Goal: Transaction & Acquisition: Obtain resource

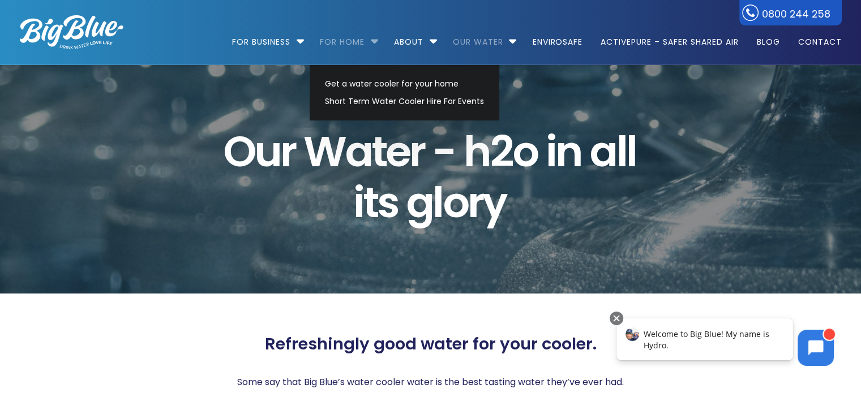
click at [352, 41] on link "For Home" at bounding box center [342, 36] width 61 height 73
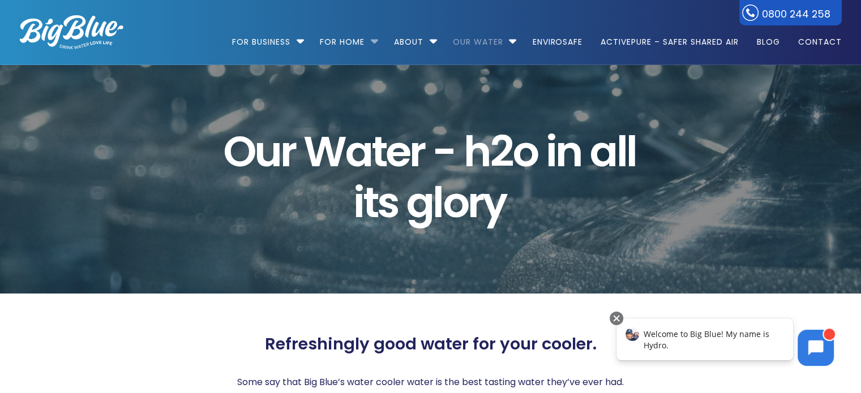
click at [372, 40] on li "For Home Get a water cooler for your home Short Term Water Cooler Hire For Even…" at bounding box center [348, 37] width 72 height 65
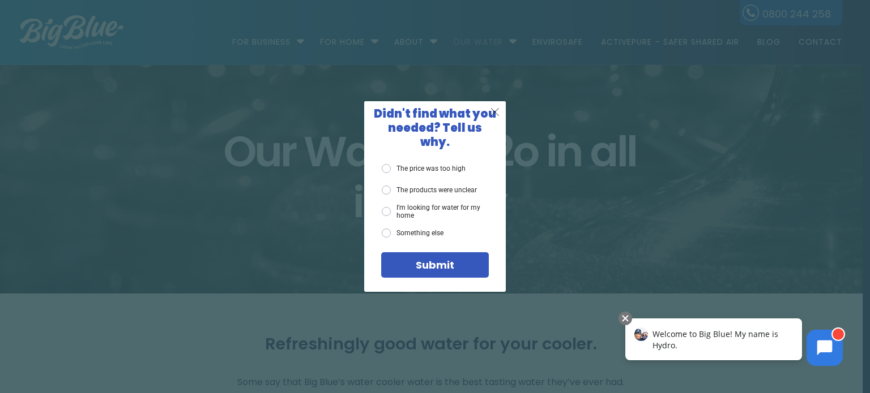
click at [495, 117] on span "X" at bounding box center [495, 112] width 10 height 14
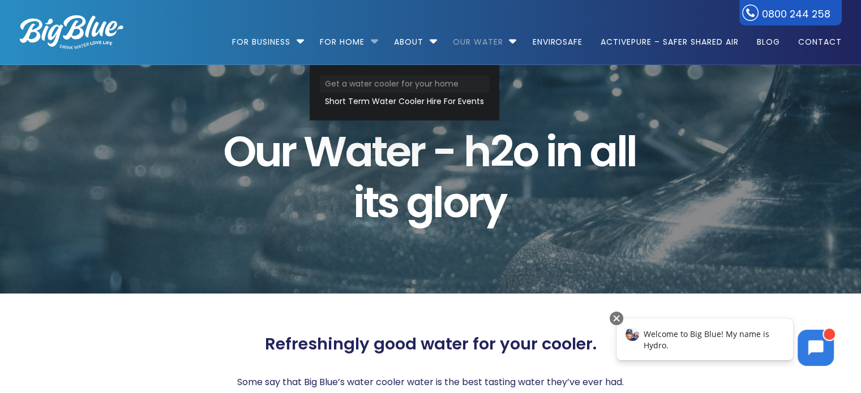
click at [366, 85] on link "Get a water cooler for your home" at bounding box center [404, 84] width 169 height 18
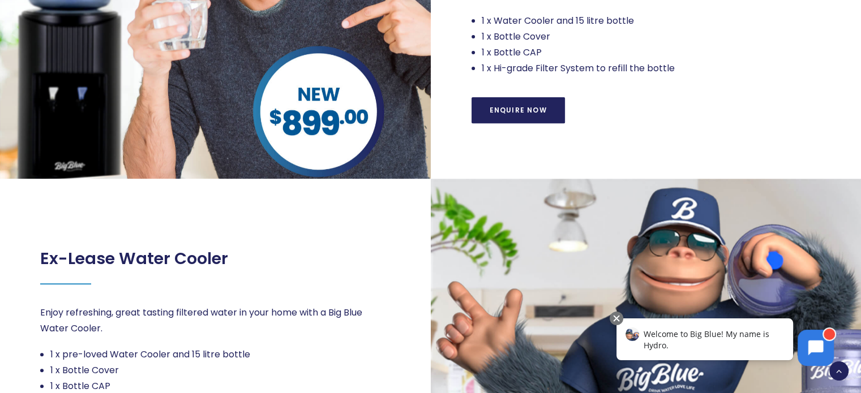
scroll to position [400, 0]
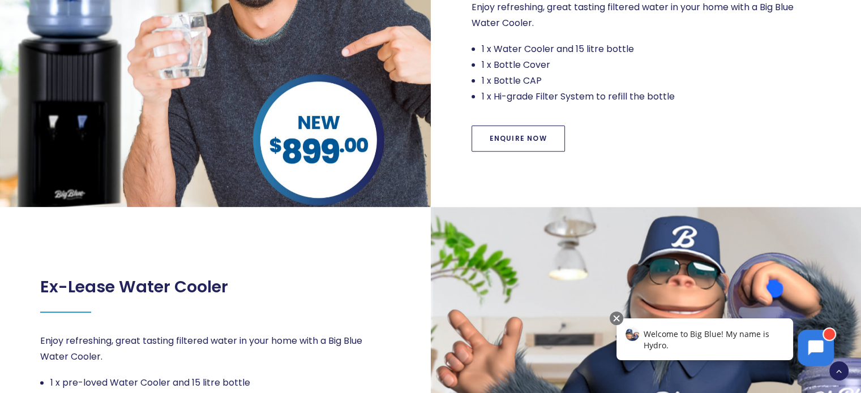
click at [531, 138] on link "Enquire Now" at bounding box center [518, 139] width 93 height 26
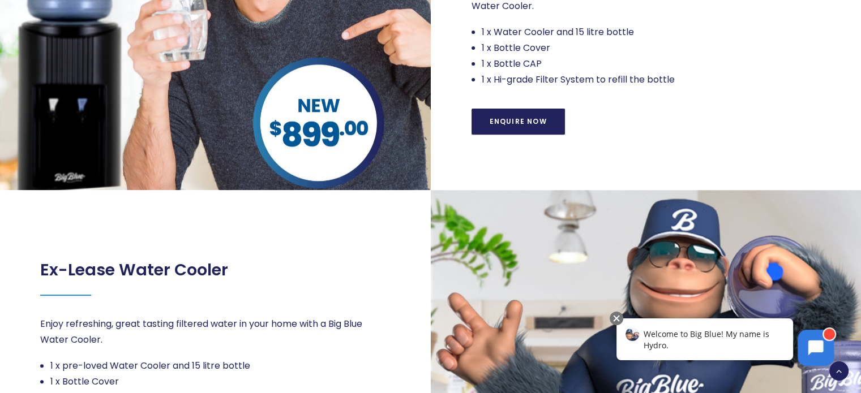
scroll to position [374, 0]
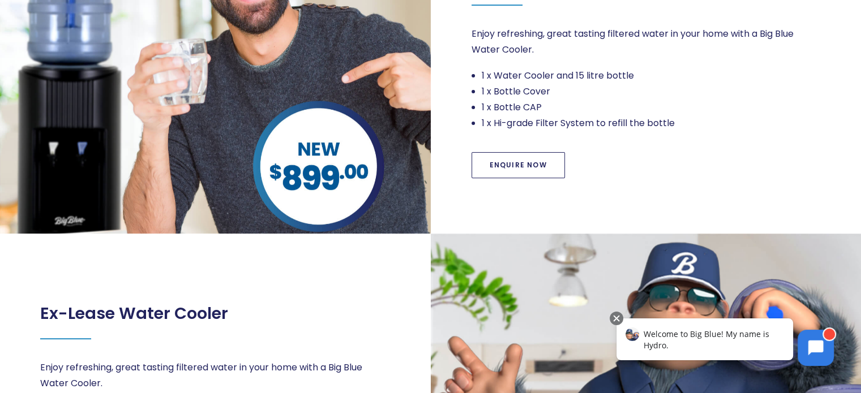
click at [514, 166] on link "Enquire Now" at bounding box center [518, 165] width 93 height 26
